Goal: Task Accomplishment & Management: Use online tool/utility

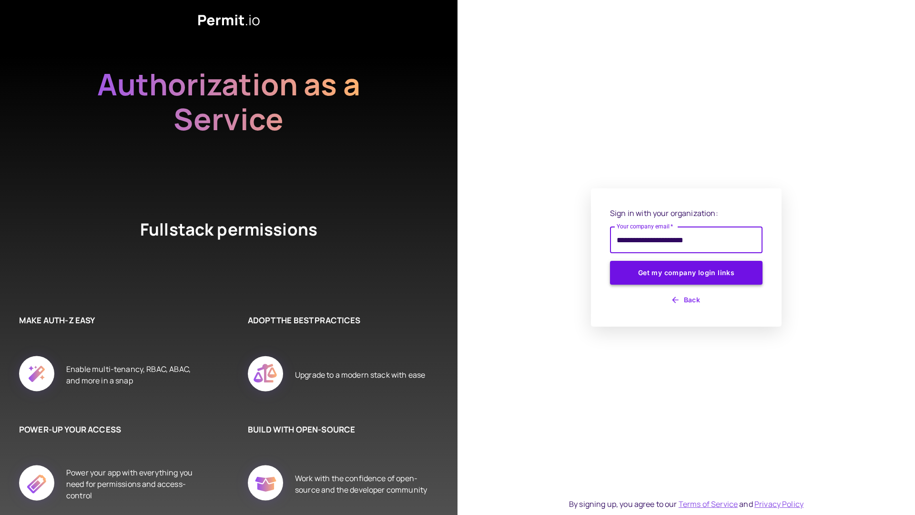
type input "**********"
click at [685, 274] on button "Get my company login links" at bounding box center [686, 273] width 153 height 24
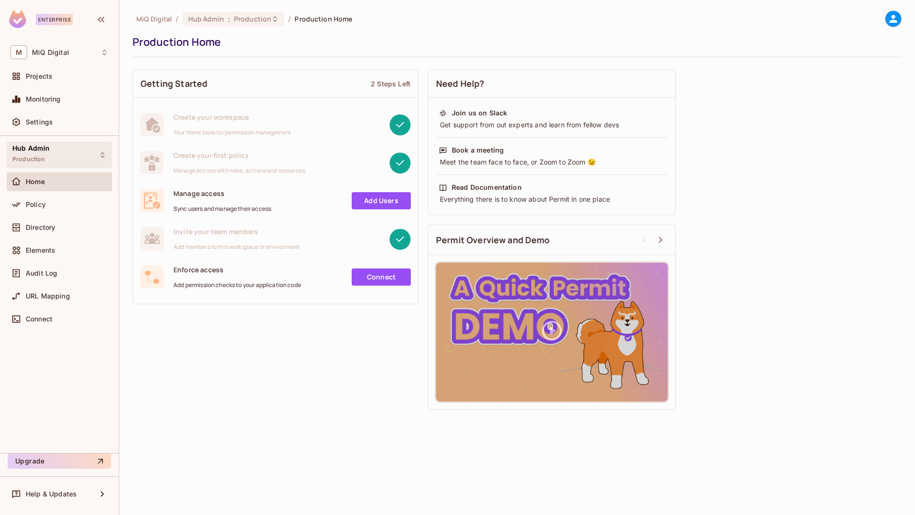
click at [42, 153] on div "Hub Admin Production" at bounding box center [30, 154] width 37 height 21
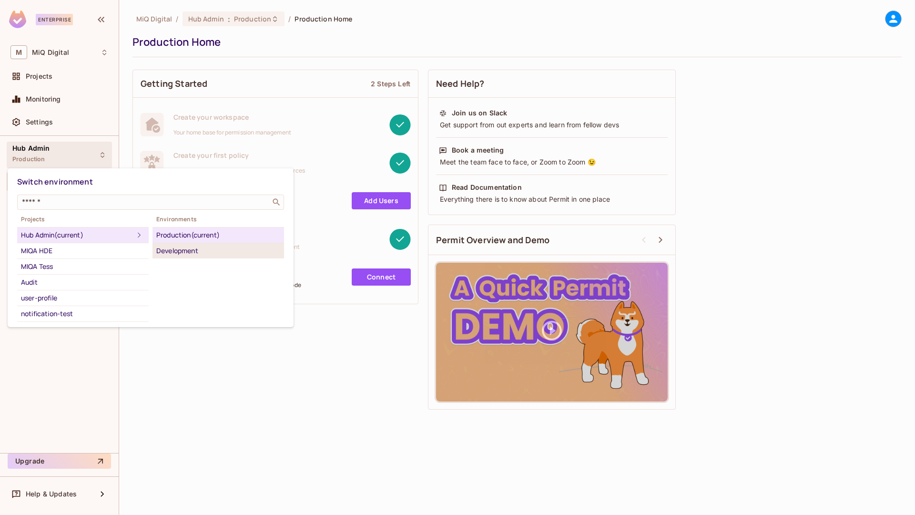
click at [181, 257] on li "Development" at bounding box center [219, 250] width 132 height 15
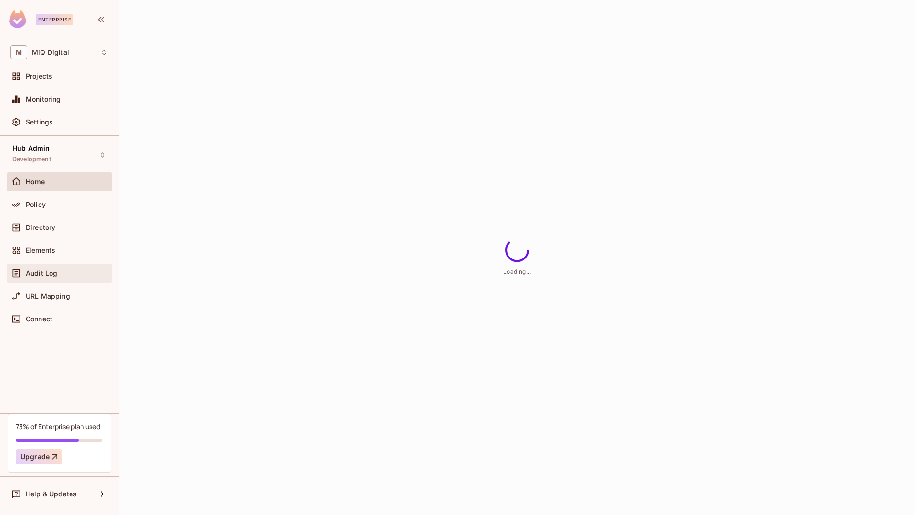
click at [69, 269] on div "Audit Log" at bounding box center [67, 273] width 82 height 8
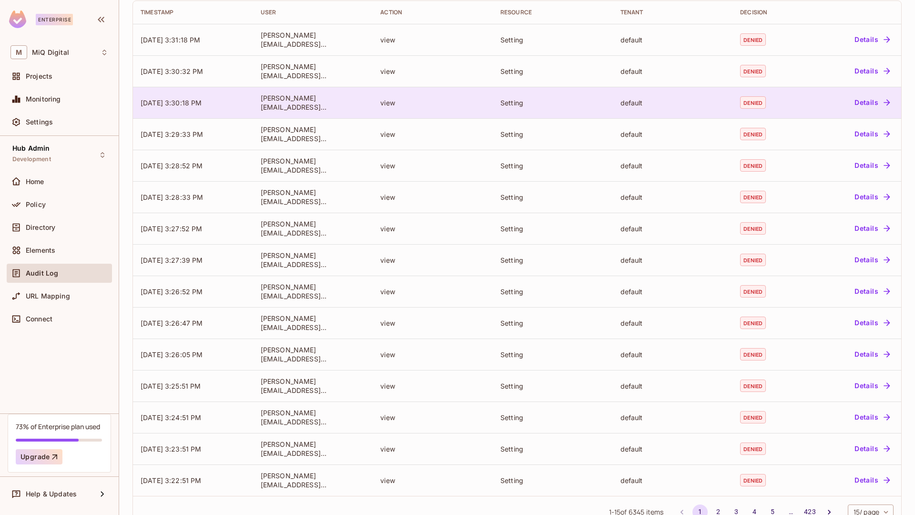
scroll to position [113, 0]
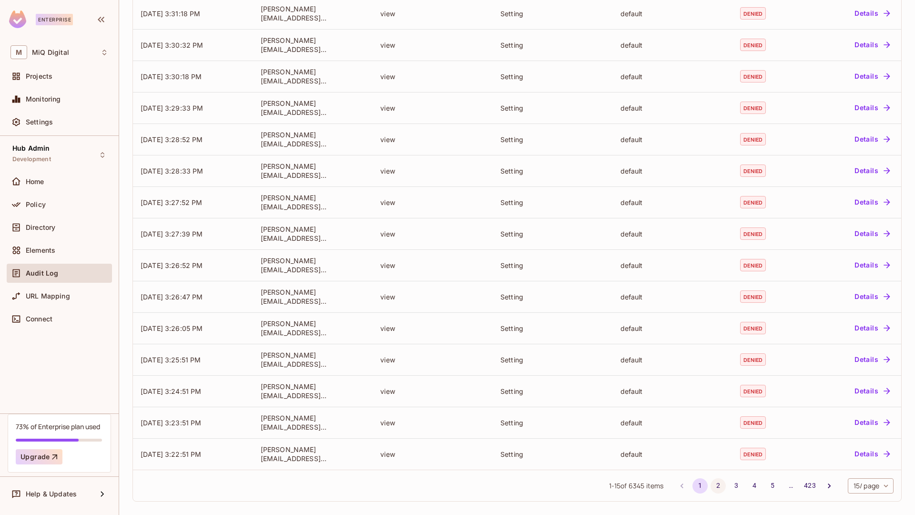
click at [711, 490] on button "2" at bounding box center [718, 485] width 15 height 15
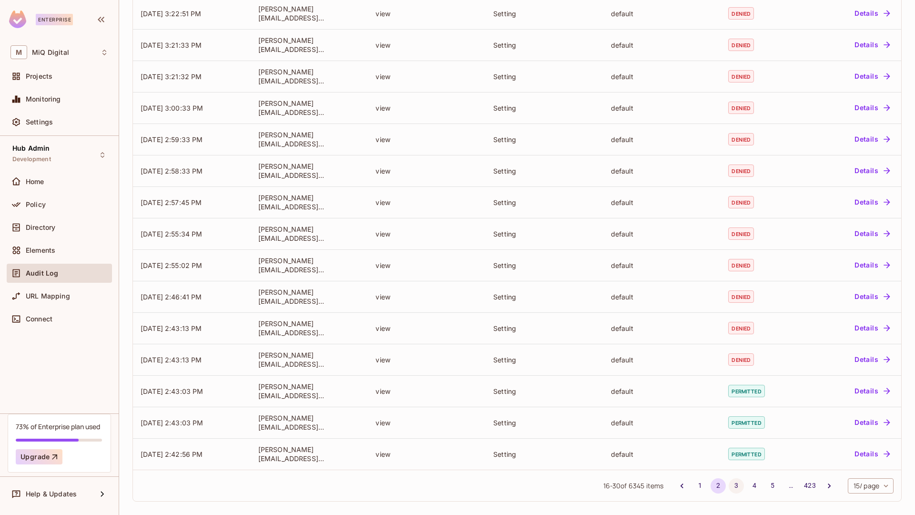
click at [729, 487] on button "3" at bounding box center [736, 485] width 15 height 15
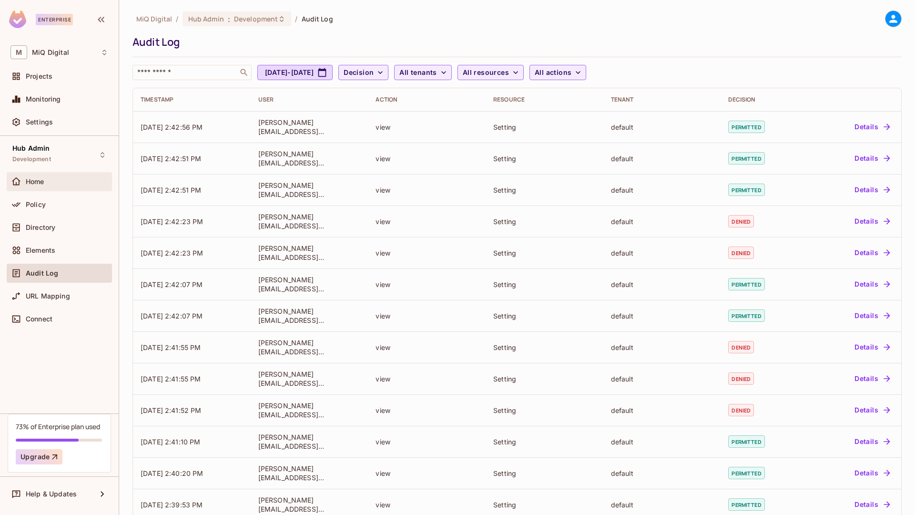
click at [64, 180] on div "Home" at bounding box center [67, 182] width 82 height 8
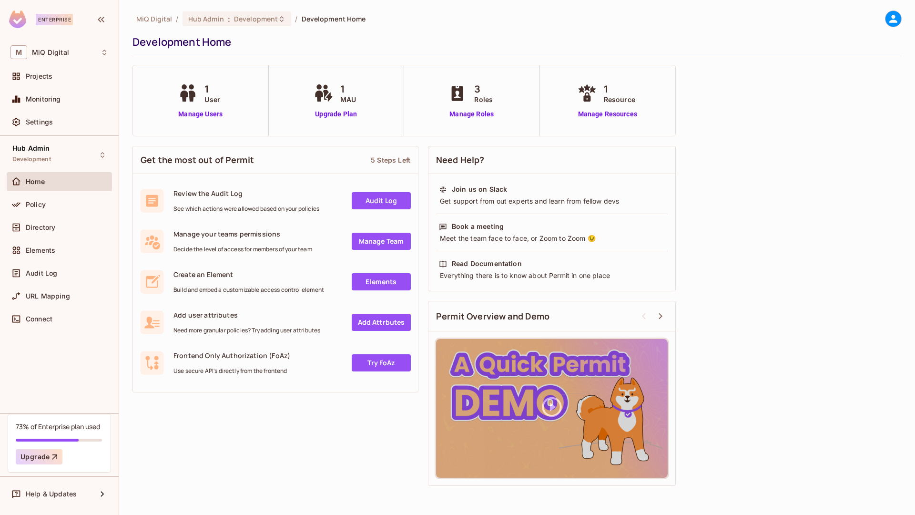
click at [192, 122] on div "1 User Manage Users" at bounding box center [201, 100] width 136 height 71
click at [197, 113] on link "Manage Users" at bounding box center [200, 114] width 49 height 10
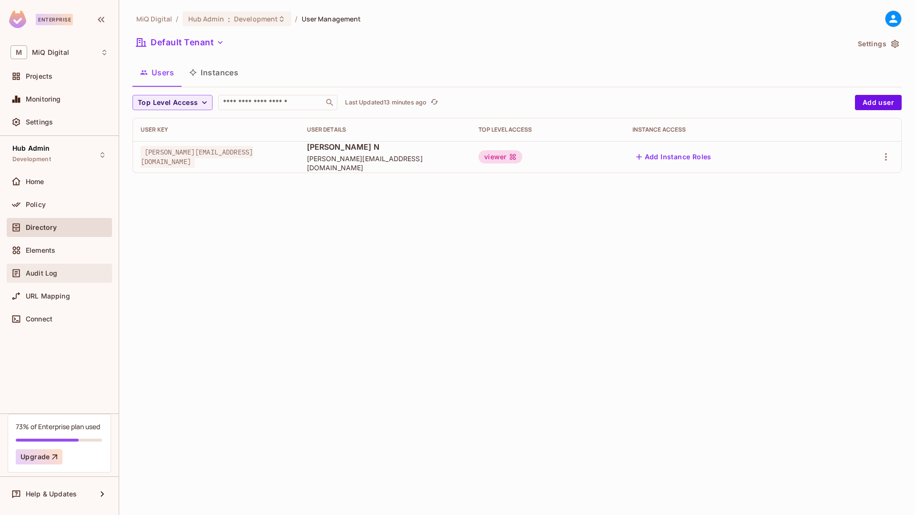
click at [78, 264] on div "Audit Log" at bounding box center [59, 273] width 105 height 19
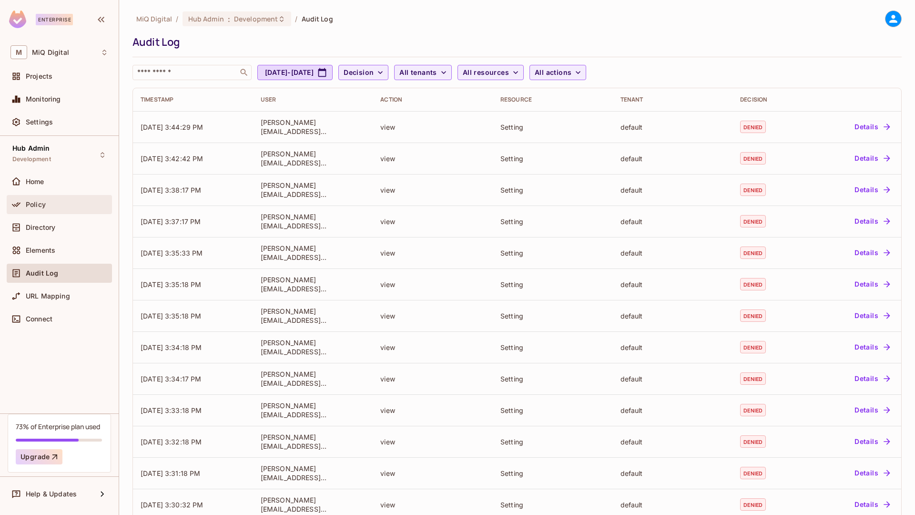
click at [108, 201] on div "Policy" at bounding box center [67, 205] width 82 height 8
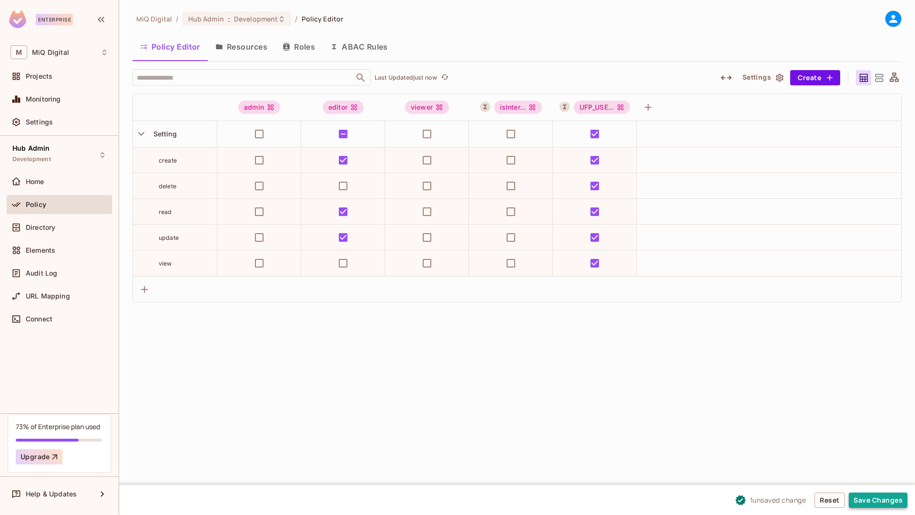
click at [889, 505] on button "Save Changes" at bounding box center [878, 500] width 59 height 15
click at [88, 270] on div "Audit Log" at bounding box center [67, 273] width 82 height 8
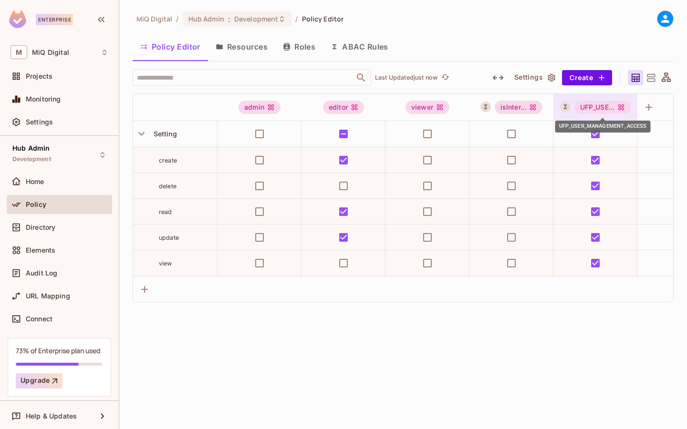
click at [617, 110] on div "UFP_USE..." at bounding box center [602, 107] width 57 height 13
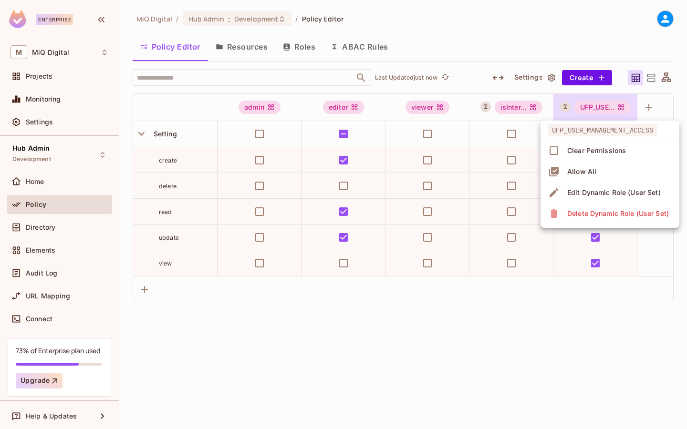
click at [577, 188] on div "Edit Dynamic Role (User Set)" at bounding box center [613, 193] width 93 height 10
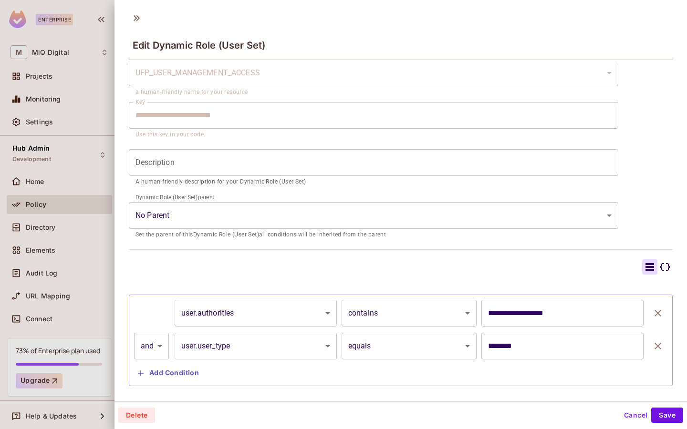
scroll to position [54, 0]
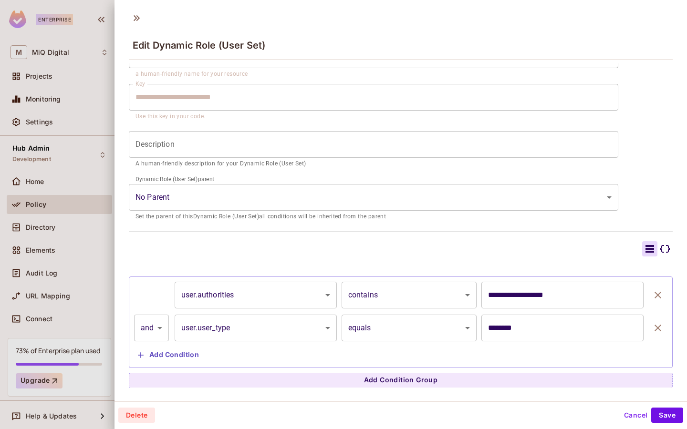
click at [539, 333] on input "********" at bounding box center [562, 328] width 162 height 27
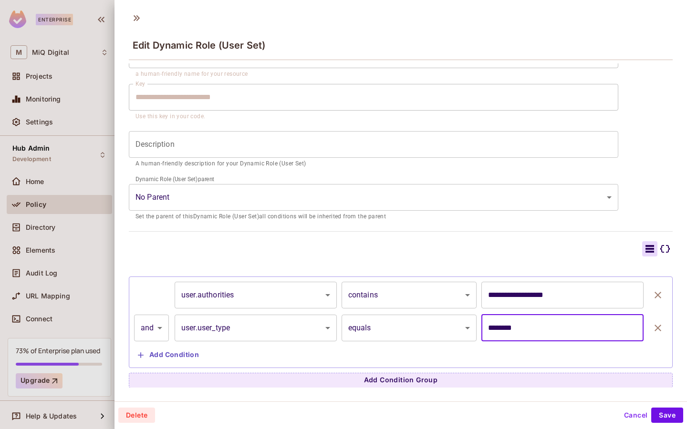
click at [658, 131] on div "**********" at bounding box center [401, 200] width 544 height 375
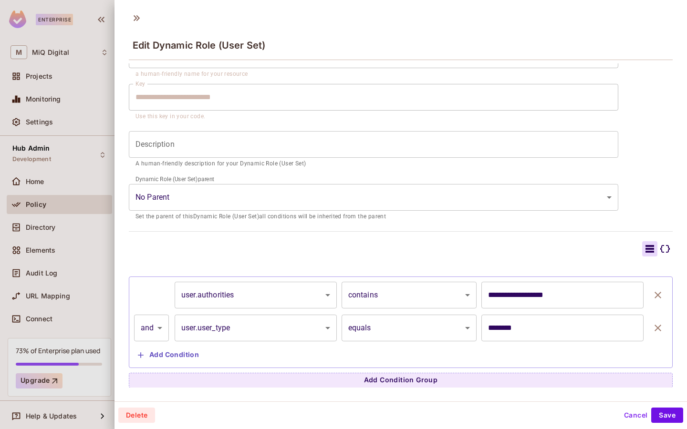
click at [70, 264] on div at bounding box center [343, 214] width 687 height 429
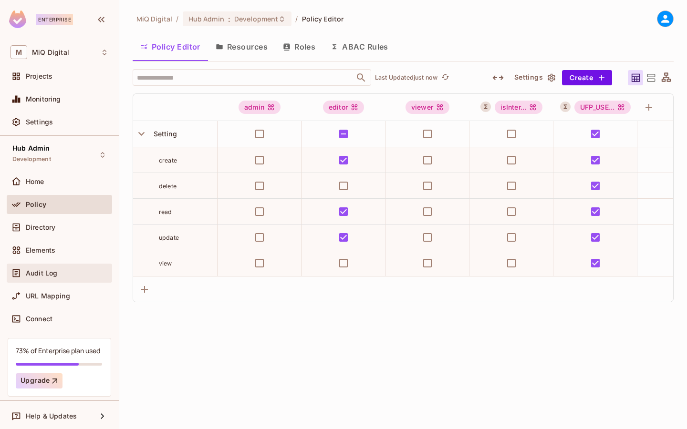
click at [64, 267] on div "Audit Log" at bounding box center [59, 272] width 98 height 11
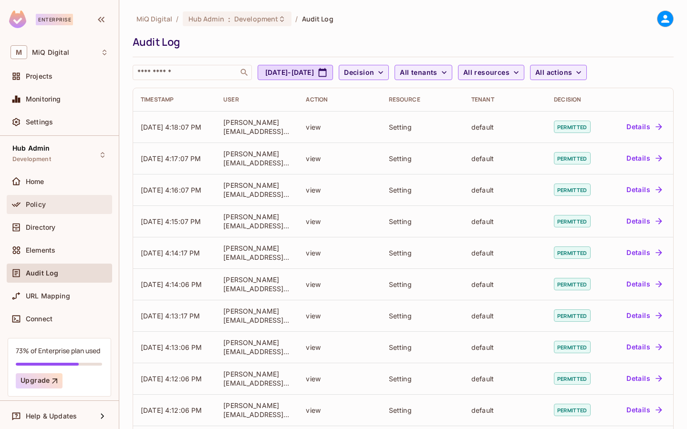
click at [51, 204] on div "Policy" at bounding box center [67, 205] width 82 height 8
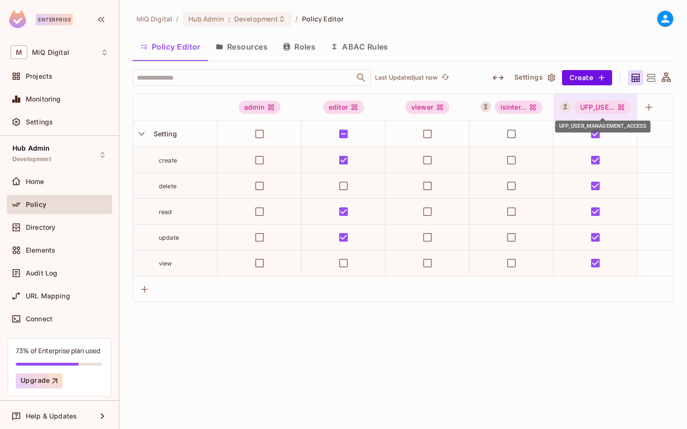
click at [610, 109] on div "UFP_USE..." at bounding box center [602, 107] width 57 height 13
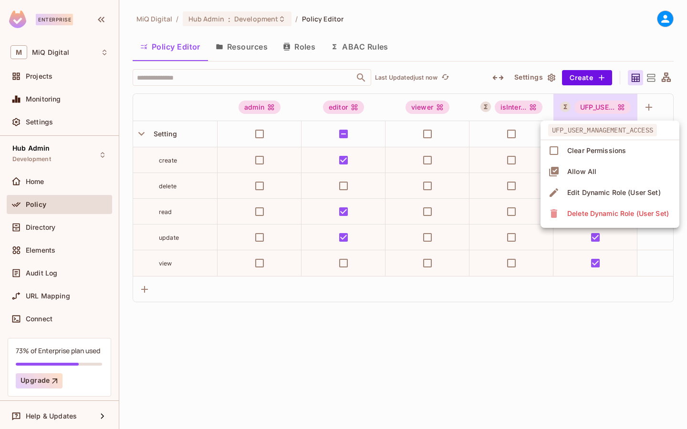
click at [598, 192] on div "Edit Dynamic Role (User Set)" at bounding box center [613, 193] width 93 height 10
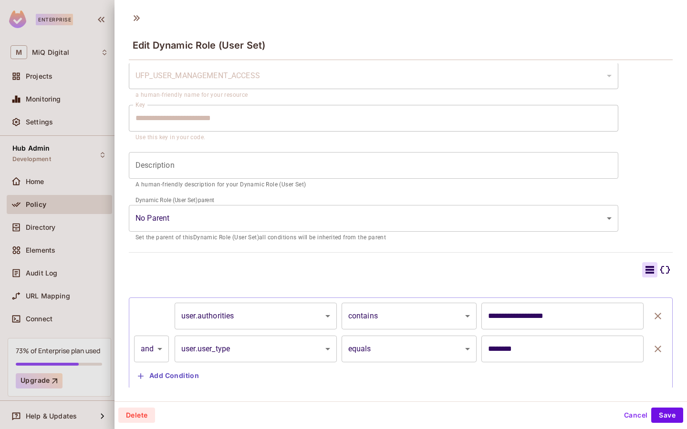
scroll to position [41, 0]
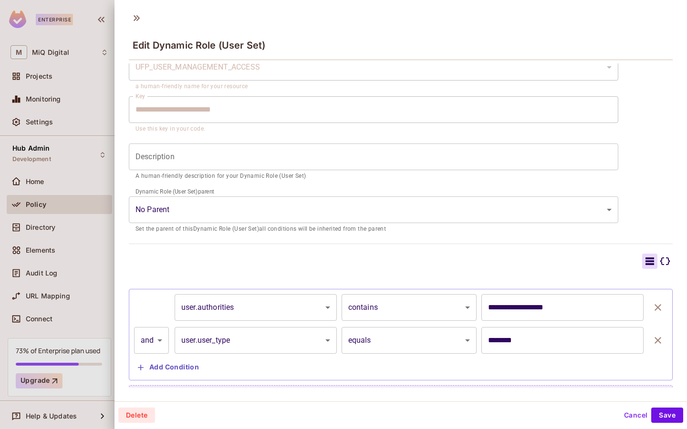
click at [511, 345] on input "********" at bounding box center [562, 340] width 162 height 27
click at [108, 271] on div at bounding box center [343, 214] width 687 height 429
